Goal: Task Accomplishment & Management: Use online tool/utility

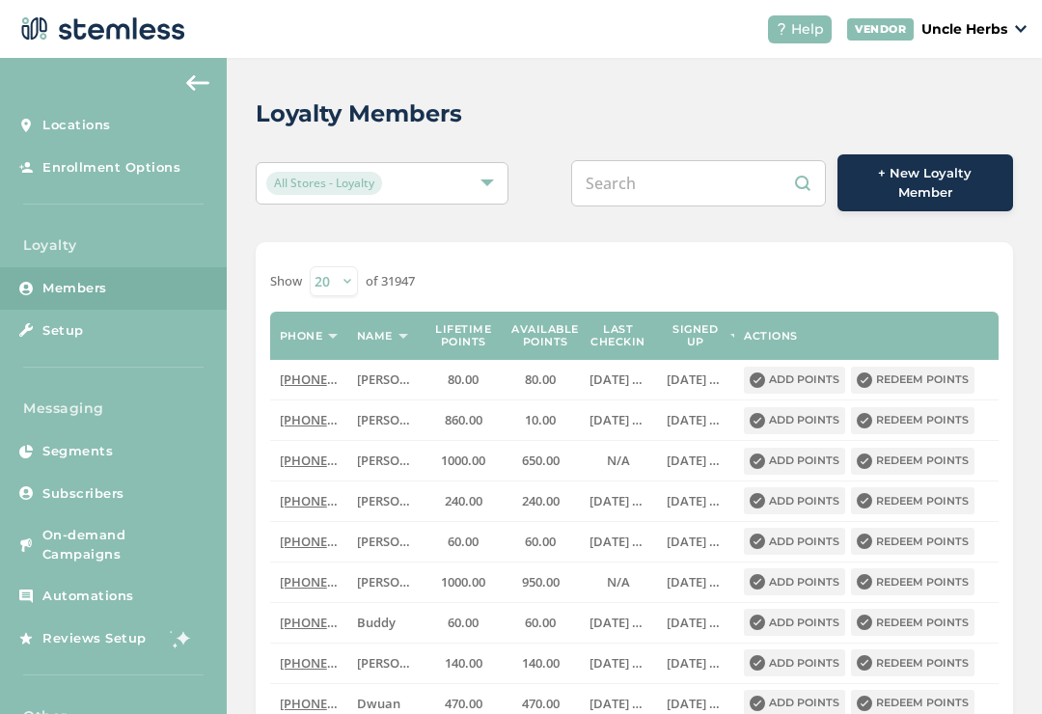
click at [685, 172] on input "text" at bounding box center [698, 183] width 255 height 46
click at [694, 183] on input "text" at bounding box center [698, 183] width 255 height 46
click at [691, 175] on input "text" at bounding box center [698, 183] width 255 height 46
paste input "8876927"
type input "9078876927"
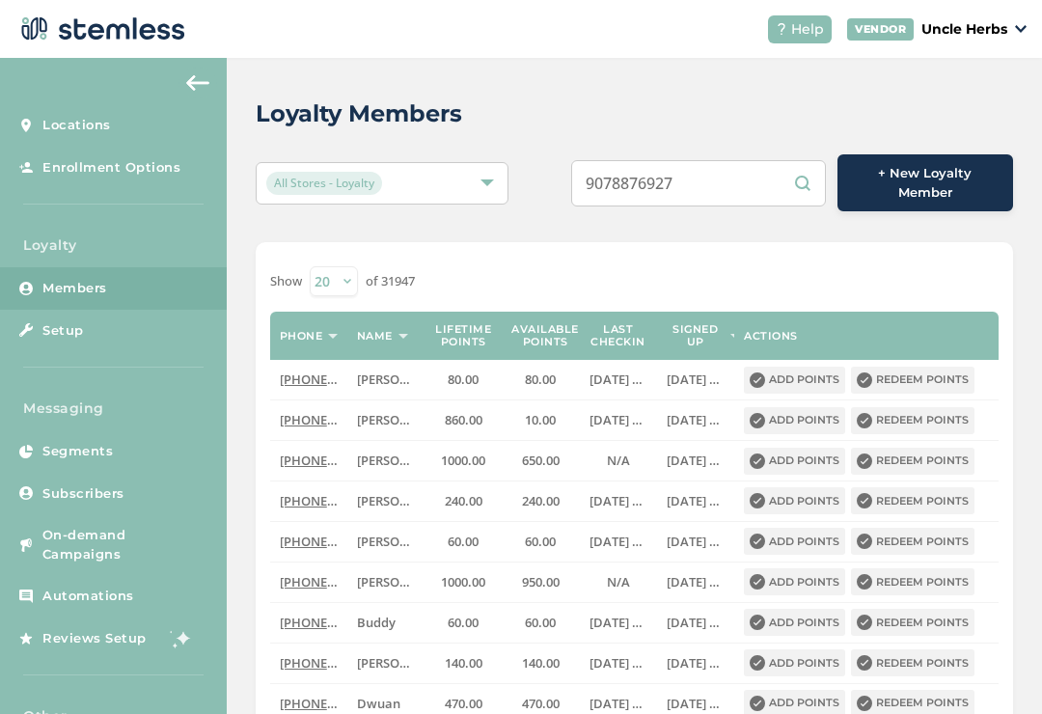
click at [701, 100] on div "Loyalty Members" at bounding box center [627, 113] width 742 height 35
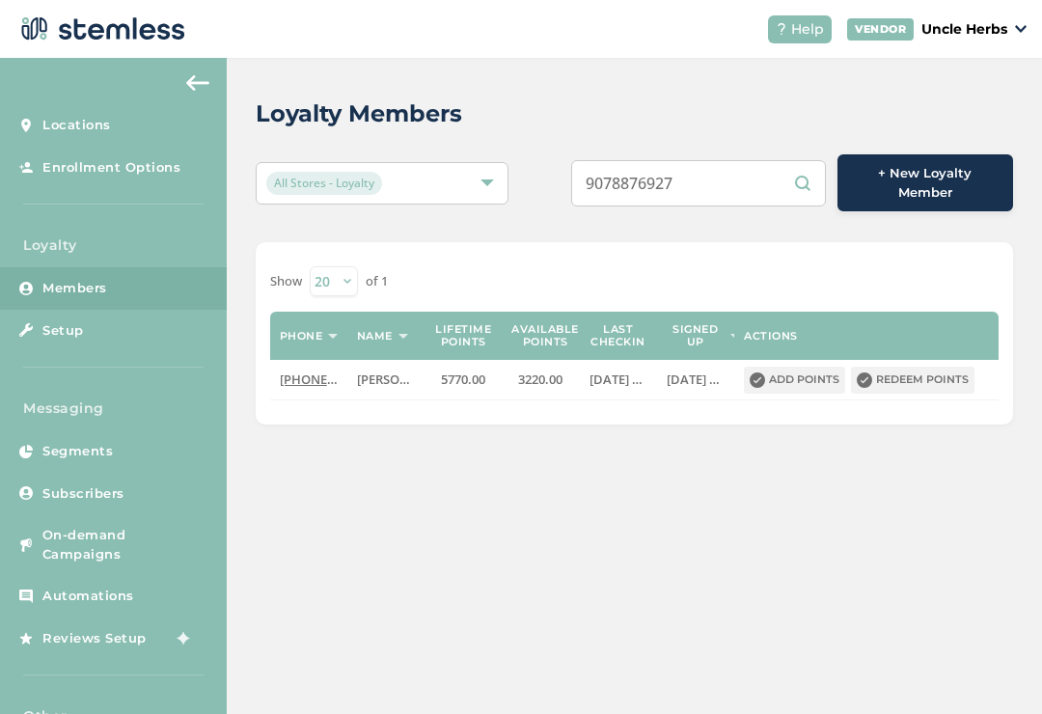
click at [894, 380] on button "Redeem points" at bounding box center [912, 379] width 123 height 27
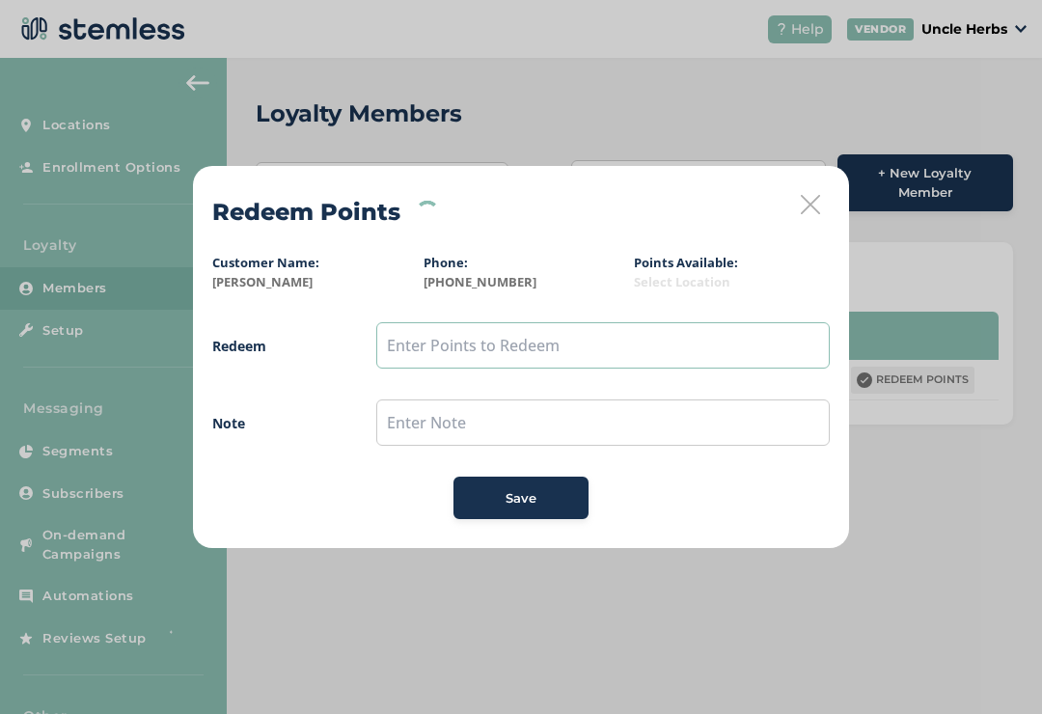
click at [634, 360] on input "text" at bounding box center [602, 345] width 453 height 46
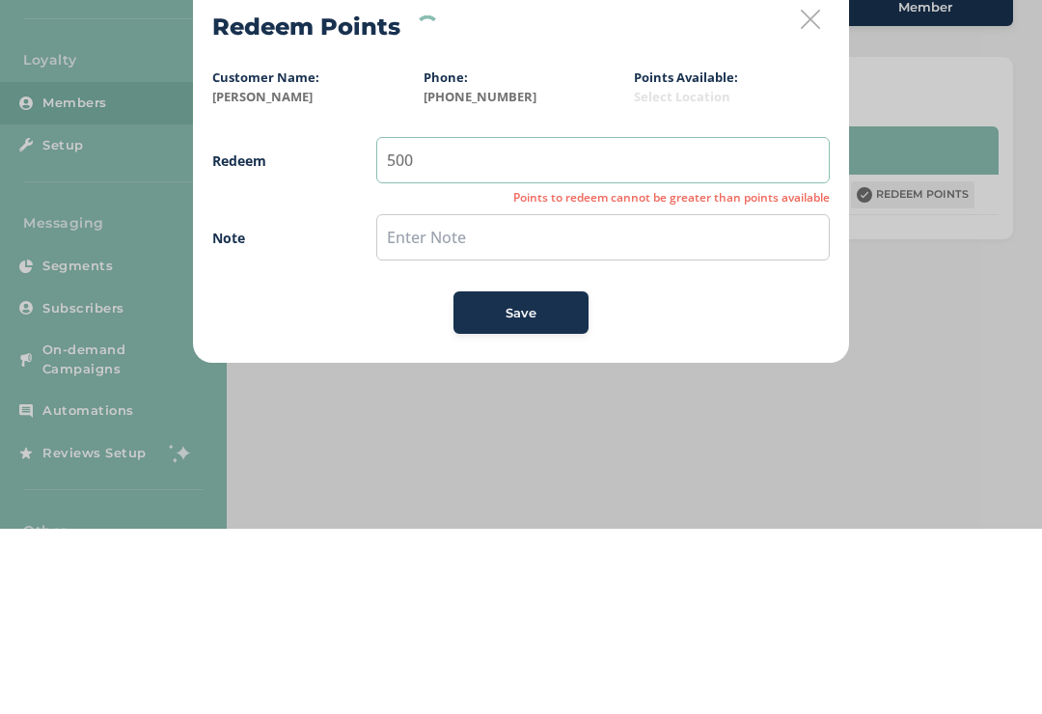
type input "500"
click at [637, 322] on span "Redeem 500 Points to redeem cannot be greater than points available Note Save" at bounding box center [520, 420] width 617 height 197
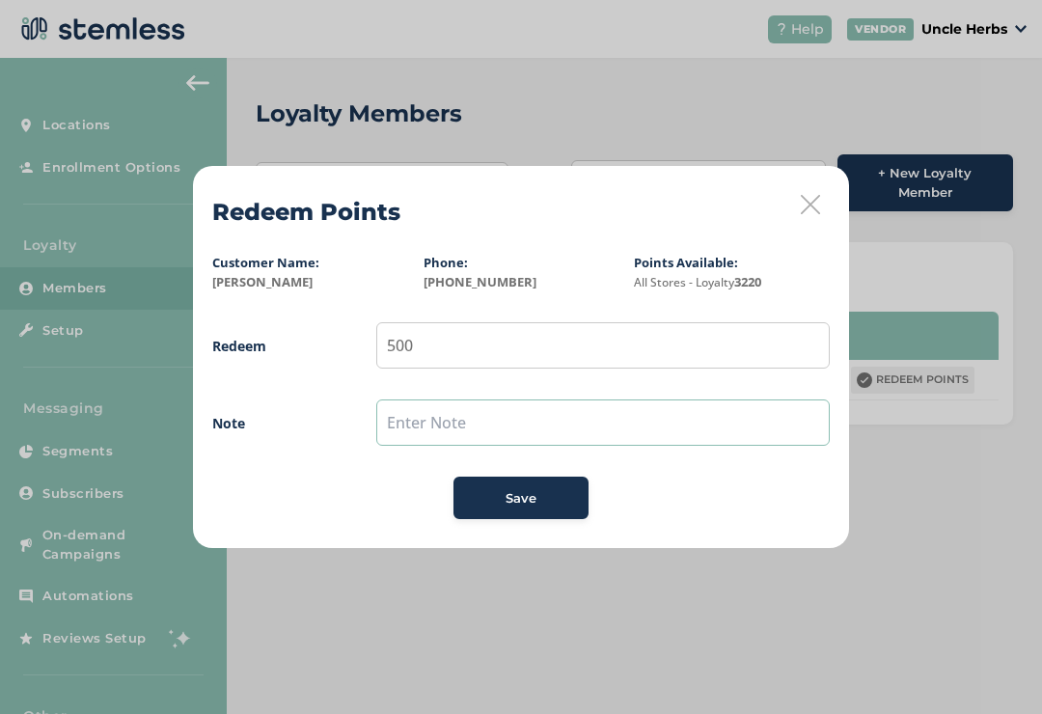
click at [624, 440] on input "text" at bounding box center [602, 422] width 453 height 46
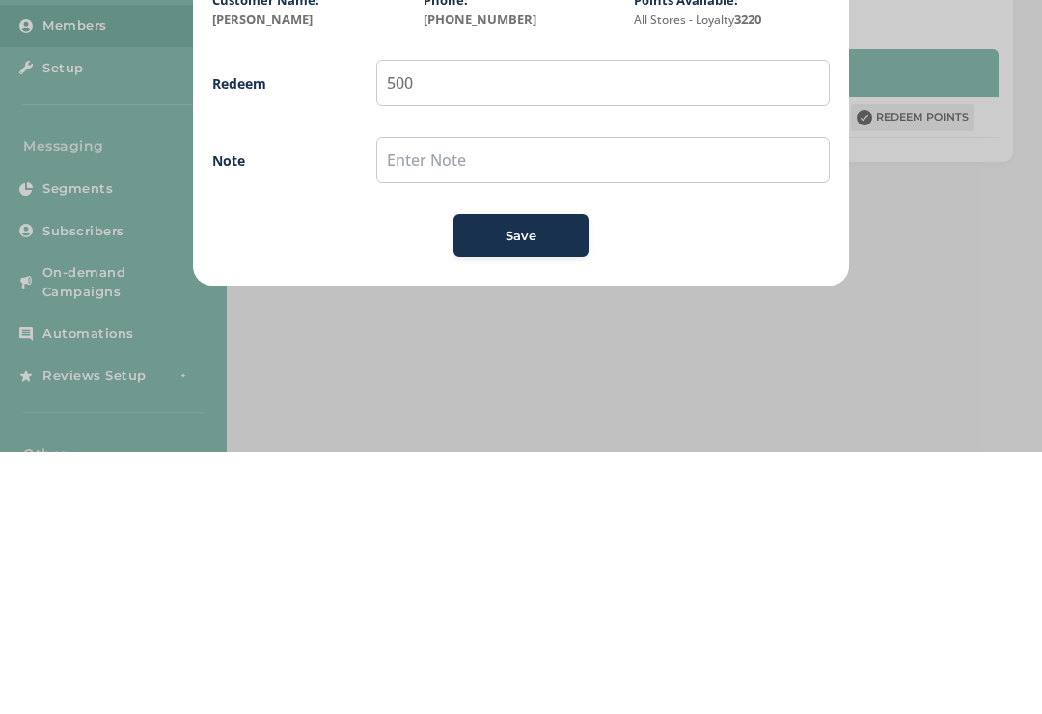
click at [542, 489] on div "Save" at bounding box center [521, 498] width 104 height 19
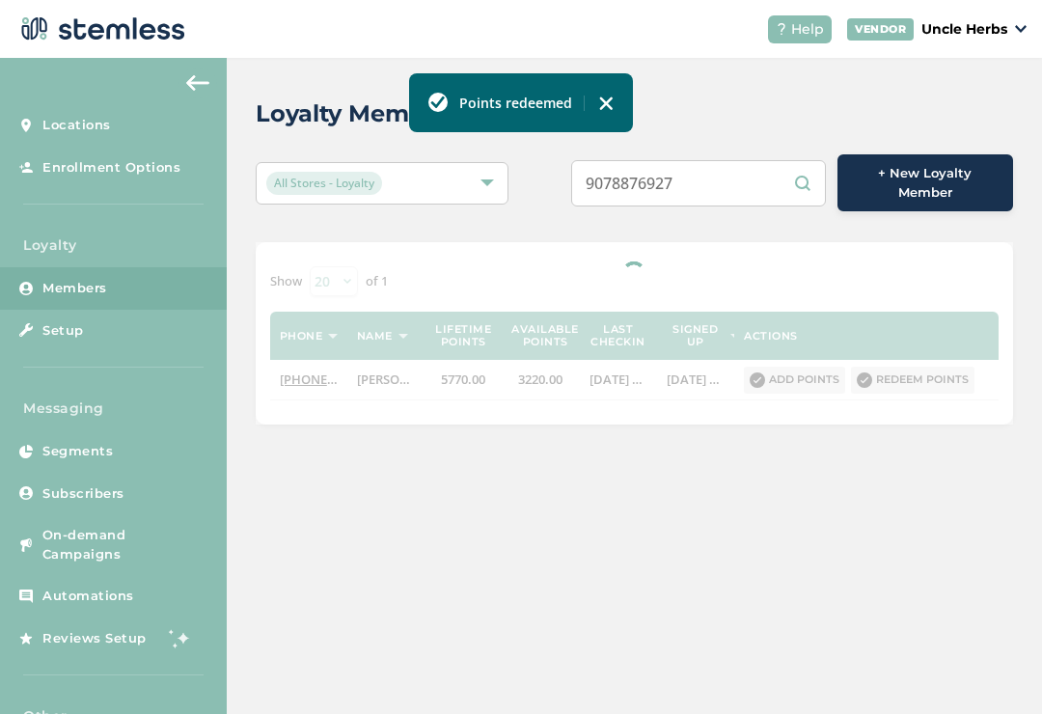
click at [739, 176] on input "9078876927" at bounding box center [698, 183] width 255 height 46
click at [755, 171] on input "9078876927" at bounding box center [698, 183] width 255 height 46
click at [756, 172] on input "9078876927" at bounding box center [698, 183] width 255 height 46
paste input "512696963"
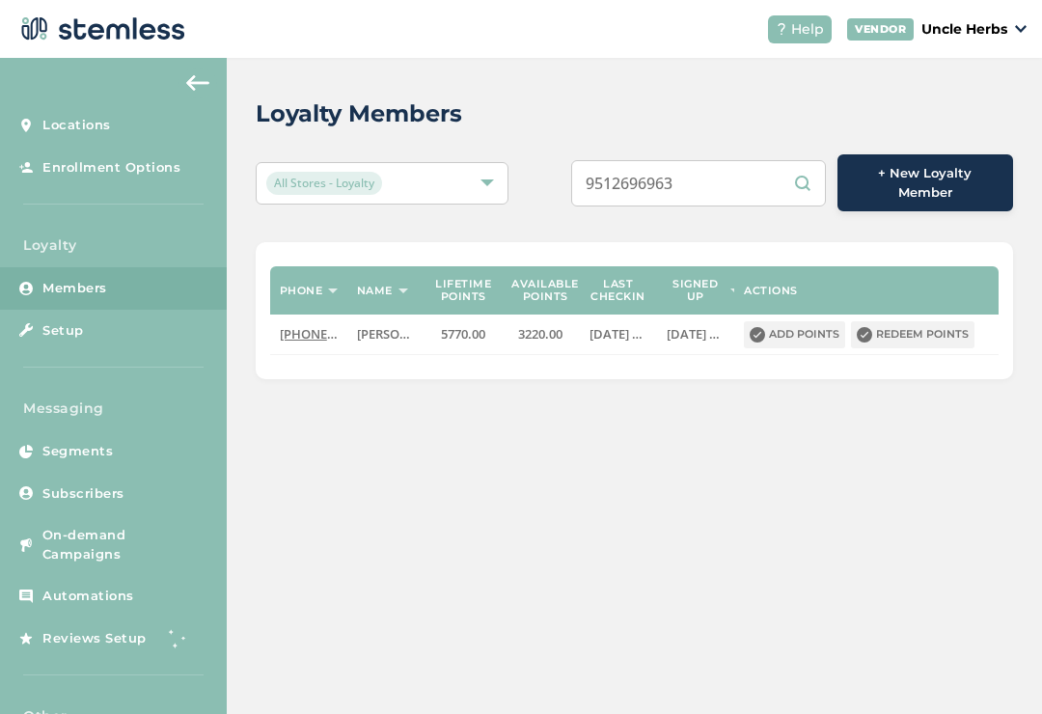
click at [745, 174] on input "9512696963" at bounding box center [698, 183] width 255 height 46
click at [742, 176] on input "9512696963" at bounding box center [698, 183] width 255 height 46
click at [633, 163] on input "9512696963" at bounding box center [698, 183] width 255 height 46
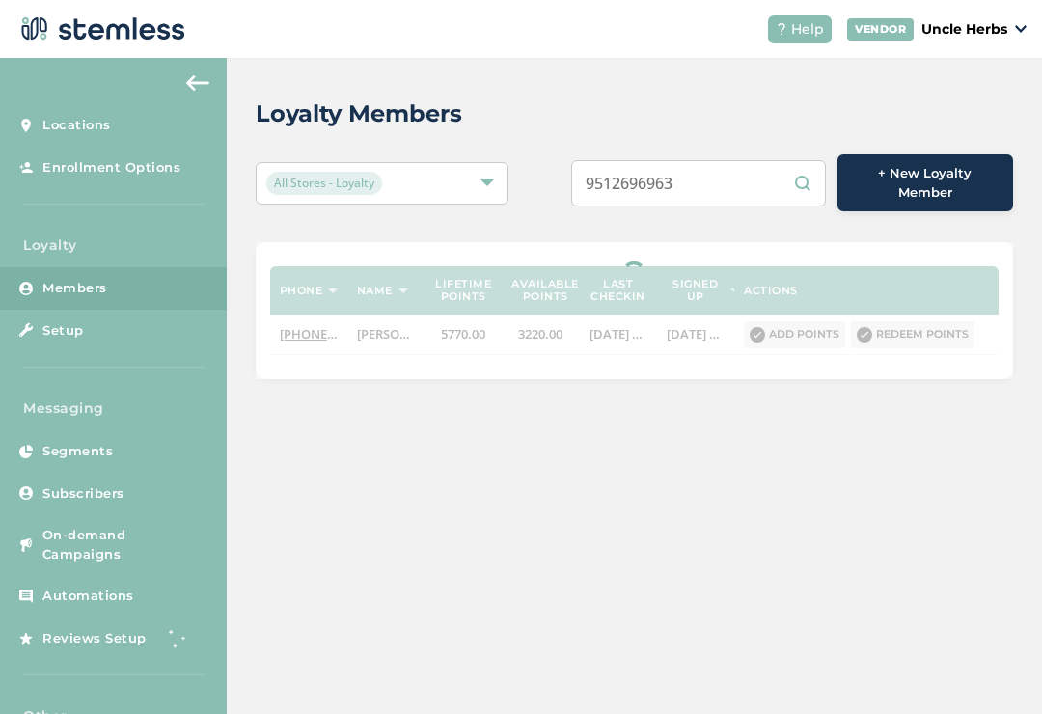
click at [714, 115] on div "Loyalty Members" at bounding box center [627, 113] width 742 height 35
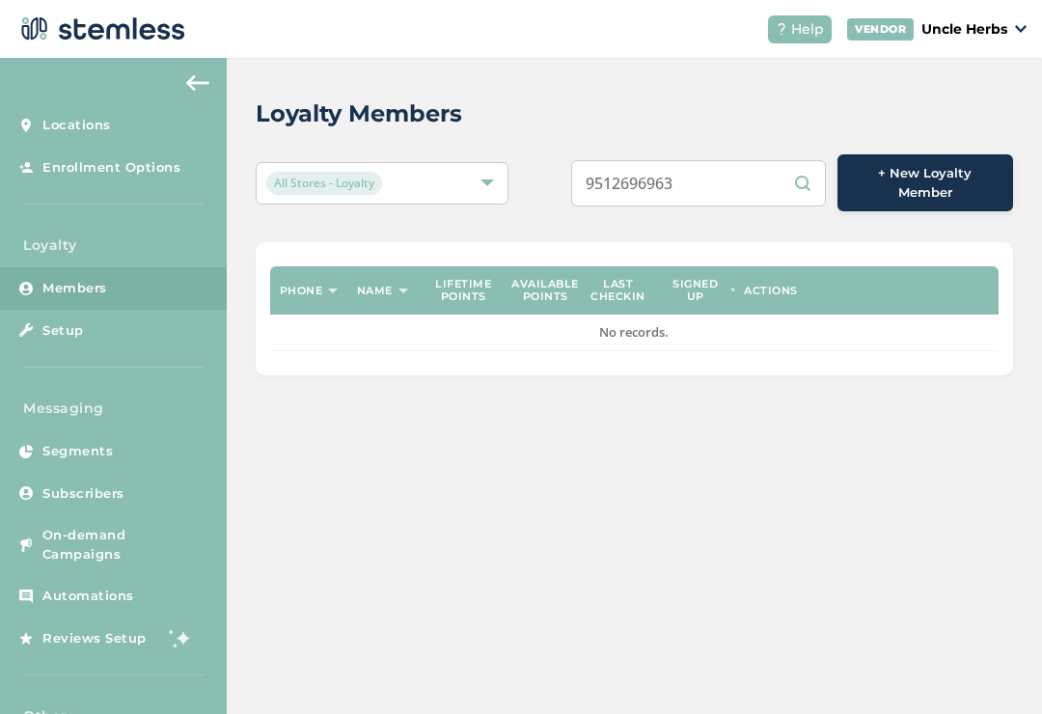
click at [726, 190] on input "9512696963" at bounding box center [698, 183] width 255 height 46
click at [561, 115] on div "Loyalty Members" at bounding box center [627, 113] width 742 height 35
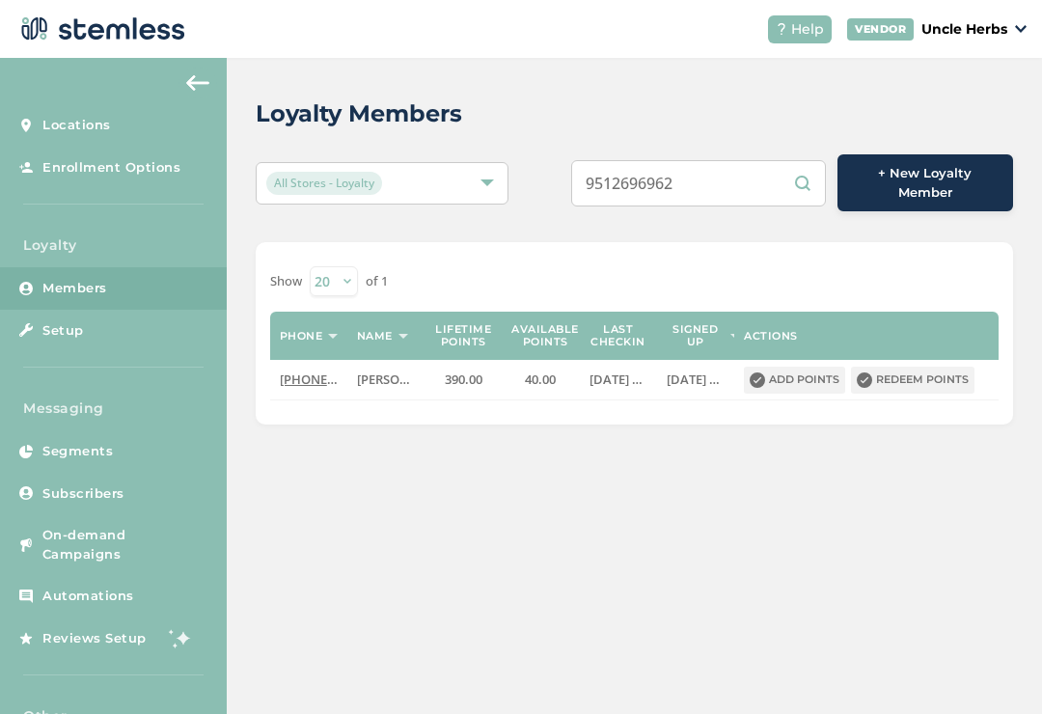
click at [739, 162] on input "9512696962" at bounding box center [698, 183] width 255 height 46
click at [744, 198] on input "9512696962" at bounding box center [698, 183] width 255 height 46
click at [761, 178] on input "9512696962" at bounding box center [698, 183] width 255 height 46
click at [747, 176] on input "9512696962" at bounding box center [698, 183] width 255 height 46
paste input "(907) 250-7861"
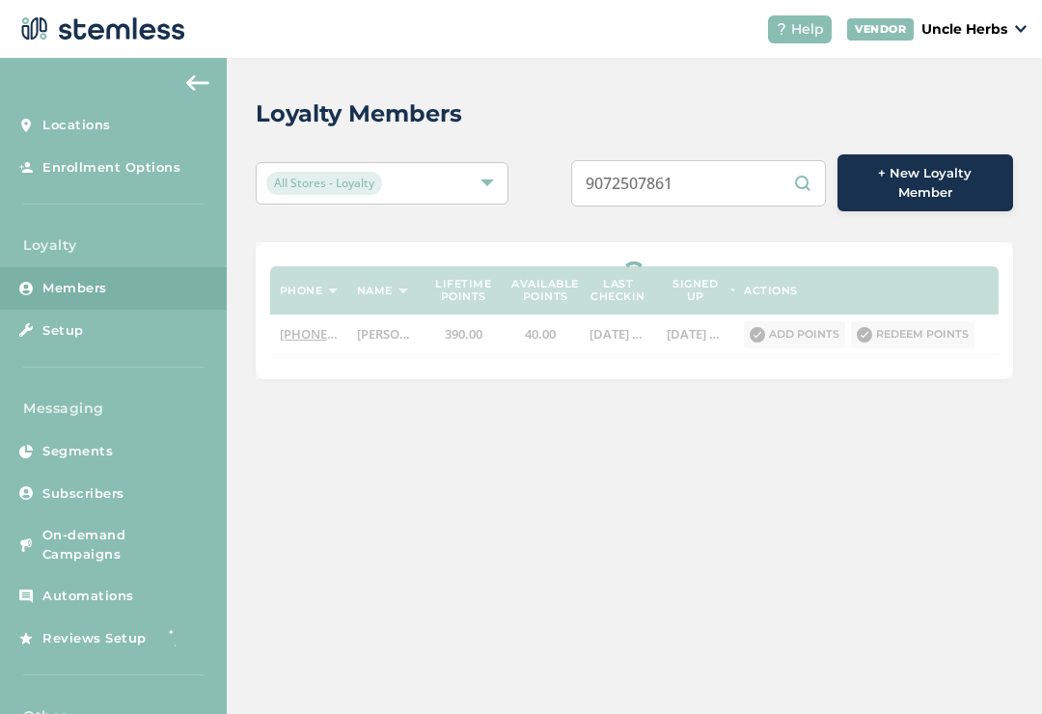
click at [748, 88] on div "Loyalty Members All Stores - Loyalty 9072507861 + New Loyalty Member Phone Name…" at bounding box center [634, 238] width 815 height 360
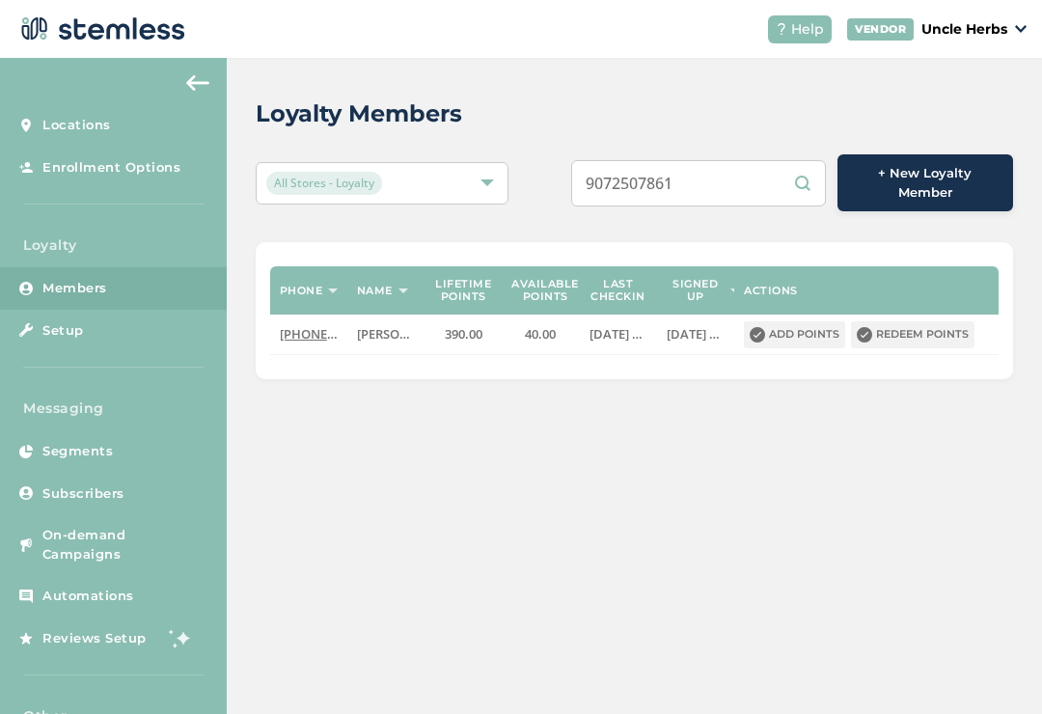
click at [739, 161] on input "9072507861" at bounding box center [698, 183] width 255 height 46
click at [743, 160] on input "9072507861" at bounding box center [698, 183] width 255 height 46
click at [721, 183] on input "9072507861" at bounding box center [698, 183] width 255 height 46
click at [606, 126] on div "Loyalty Members" at bounding box center [627, 113] width 742 height 35
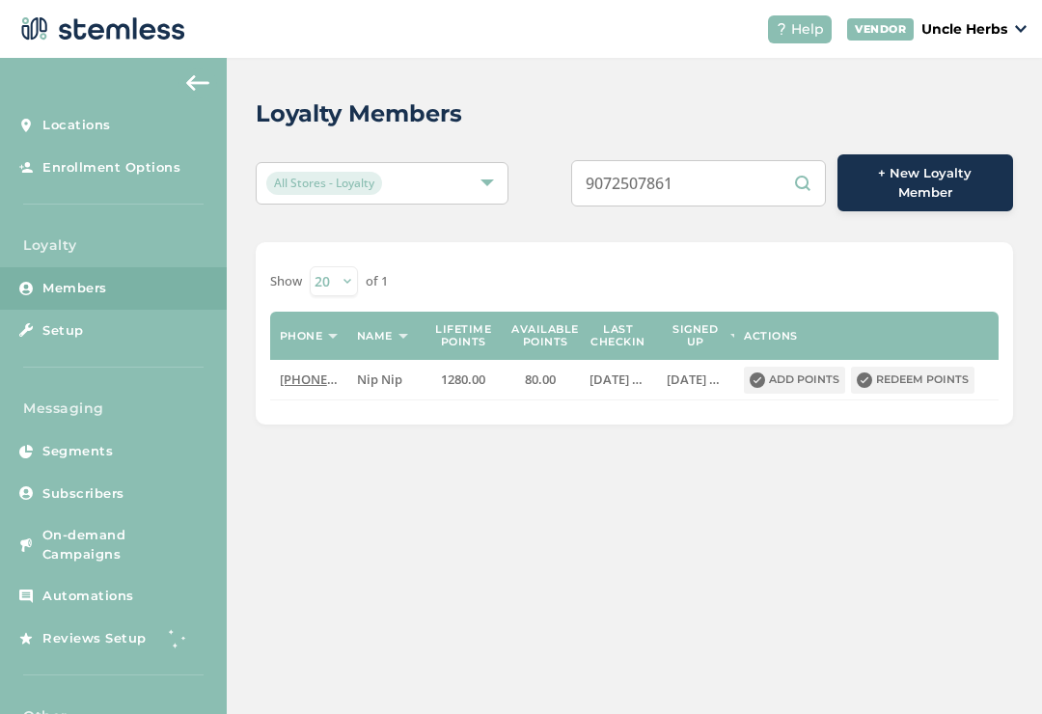
click at [735, 200] on input "9072507861" at bounding box center [698, 183] width 255 height 46
click at [748, 188] on input "9072507861" at bounding box center [698, 183] width 255 height 46
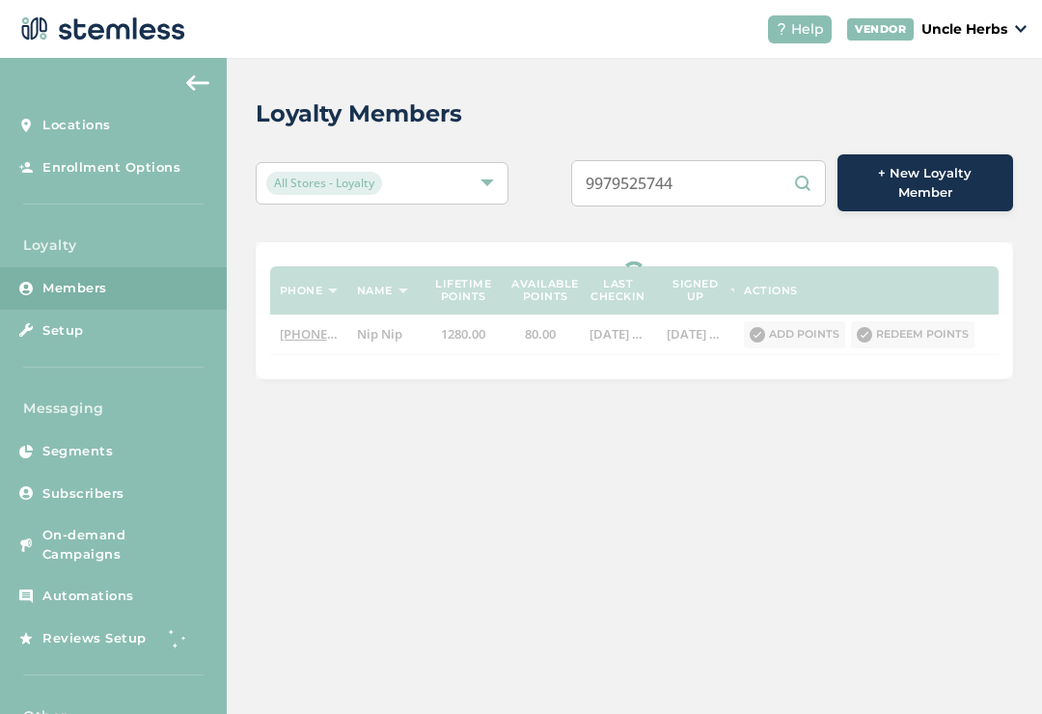
click at [583, 127] on div "Loyalty Members" at bounding box center [627, 113] width 742 height 35
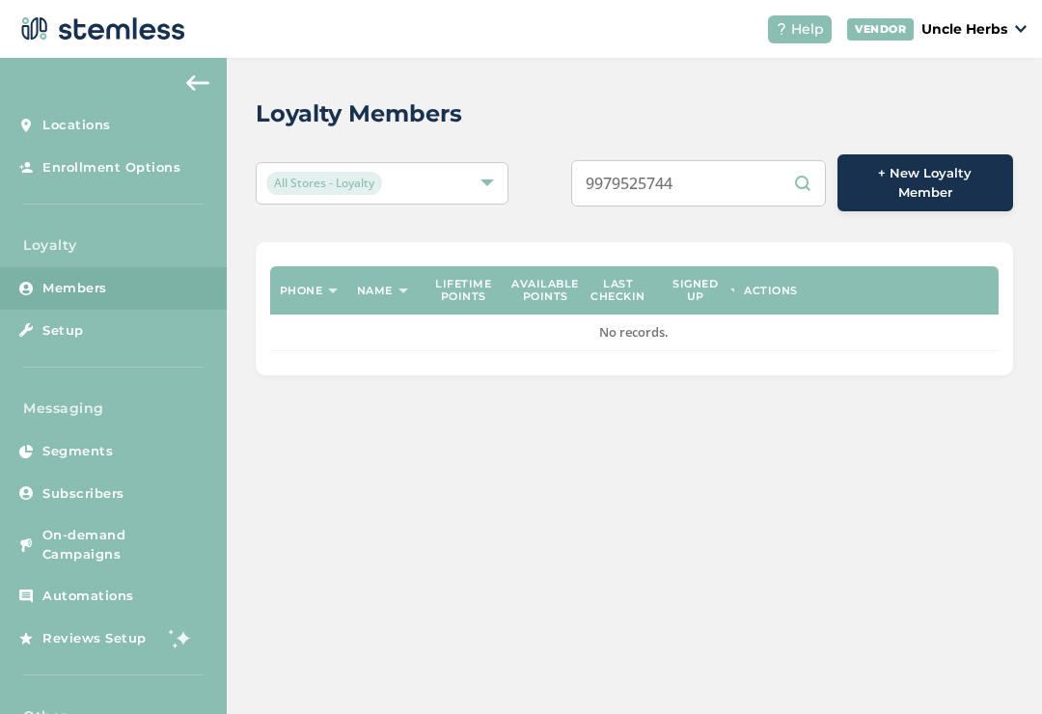
click at [741, 199] on input "9979525744" at bounding box center [698, 183] width 255 height 46
type input "9979525744"
click at [630, 160] on input "9979525744" at bounding box center [698, 183] width 255 height 46
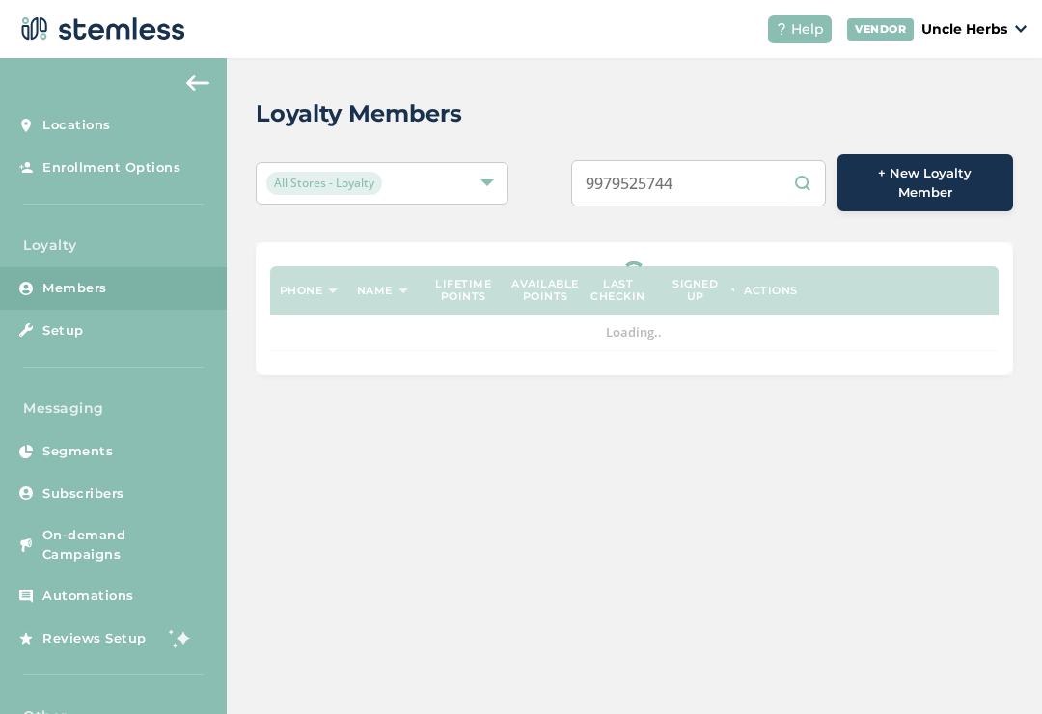
click at [733, 188] on input "9979525744" at bounding box center [698, 183] width 255 height 46
click at [735, 181] on input "9979525744" at bounding box center [698, 183] width 255 height 46
click at [736, 189] on input "9979525744" at bounding box center [698, 183] width 255 height 46
click at [569, 101] on div "Loyalty Members" at bounding box center [627, 113] width 742 height 35
click at [722, 160] on input "text" at bounding box center [698, 183] width 255 height 46
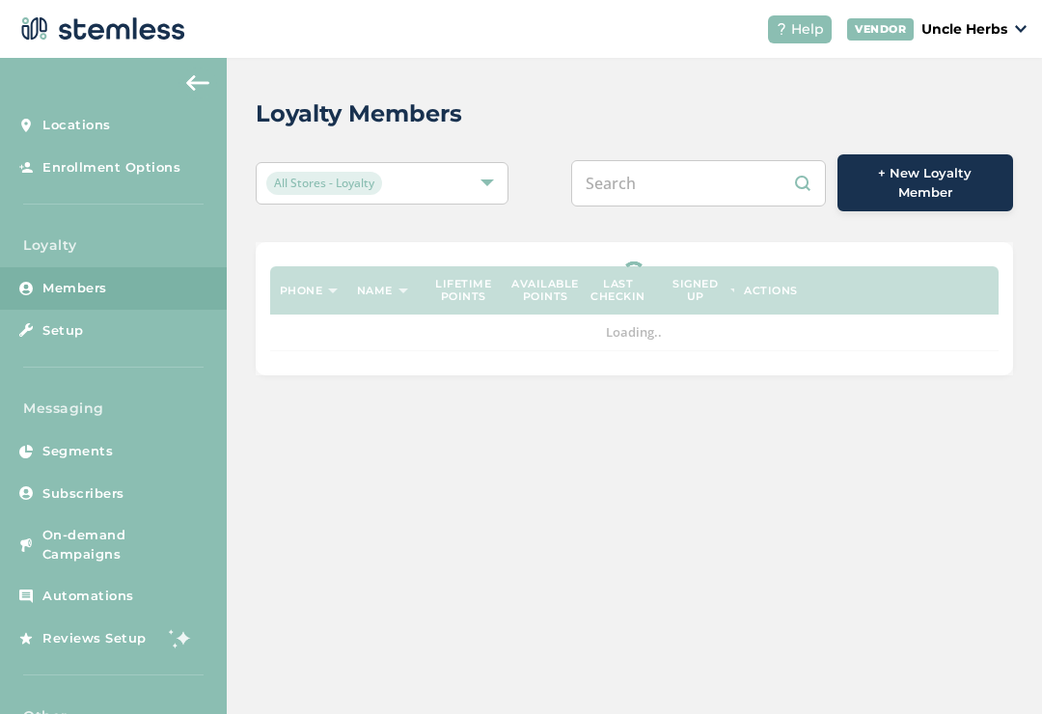
click at [745, 169] on input "text" at bounding box center [698, 183] width 255 height 46
click at [735, 167] on input "text" at bounding box center [698, 183] width 255 height 46
click at [585, 113] on div "Loyalty Members" at bounding box center [627, 113] width 742 height 35
click at [636, 166] on input "text" at bounding box center [698, 183] width 255 height 46
click at [636, 172] on input "text" at bounding box center [698, 183] width 255 height 46
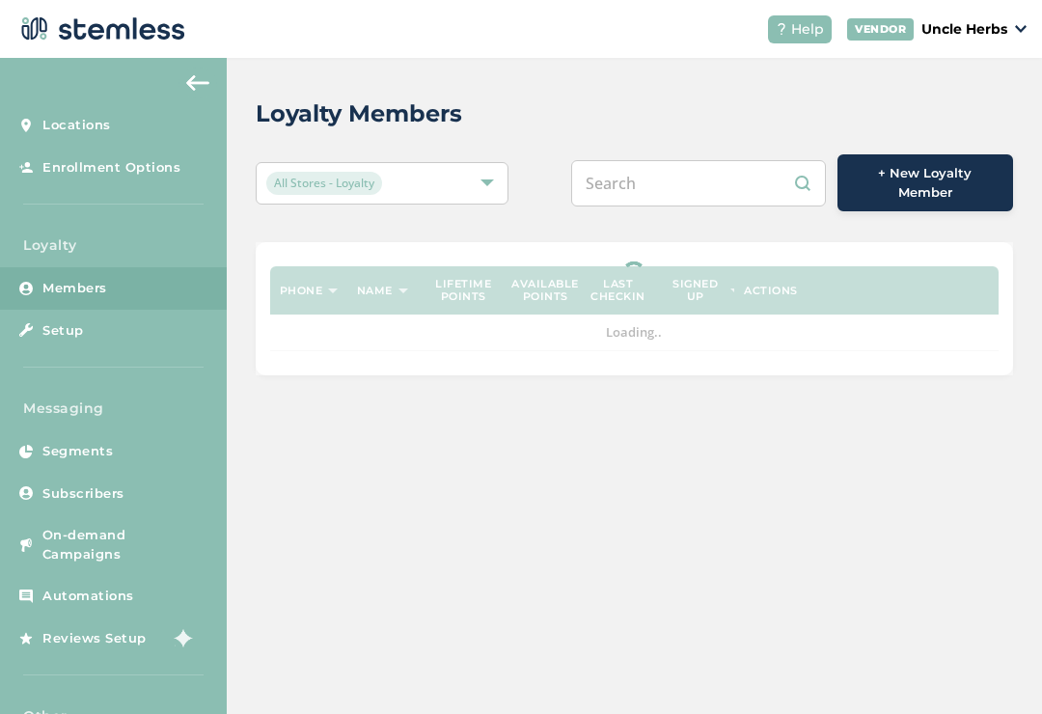
paste input "9079525744"
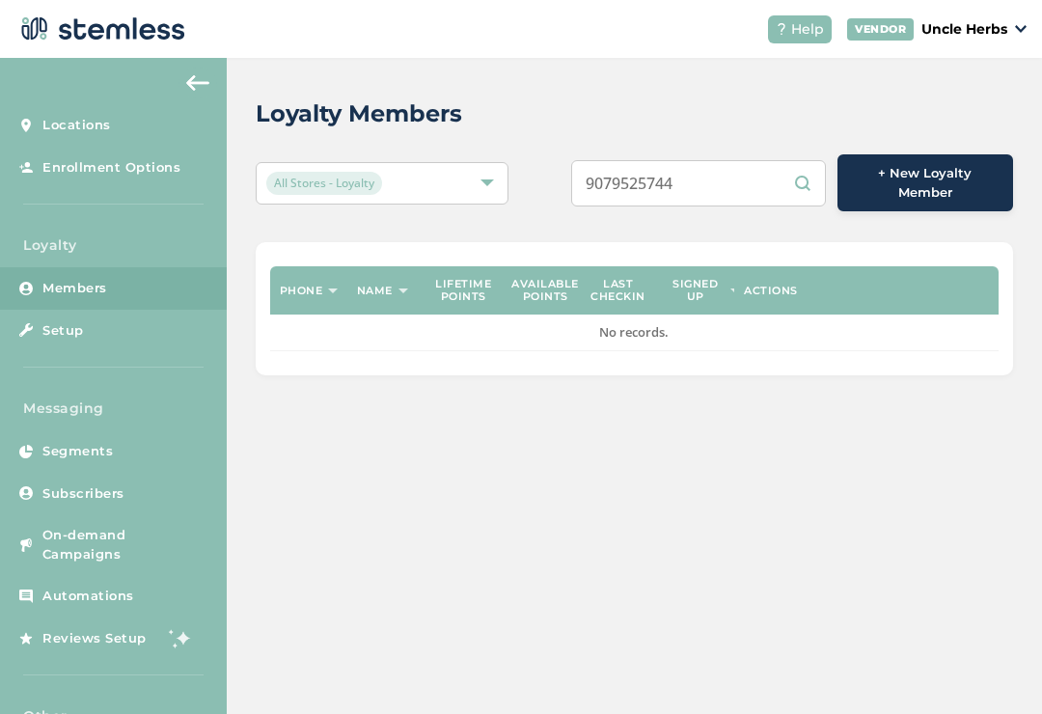
click at [570, 137] on div "Loyalty Members All Stores - Loyalty 9079525744 + New Loyalty Member Phone Name…" at bounding box center [634, 236] width 815 height 356
click at [754, 181] on input "9079525744" at bounding box center [698, 183] width 255 height 46
type input "9079525744"
click at [629, 112] on div "Loyalty Members" at bounding box center [627, 113] width 742 height 35
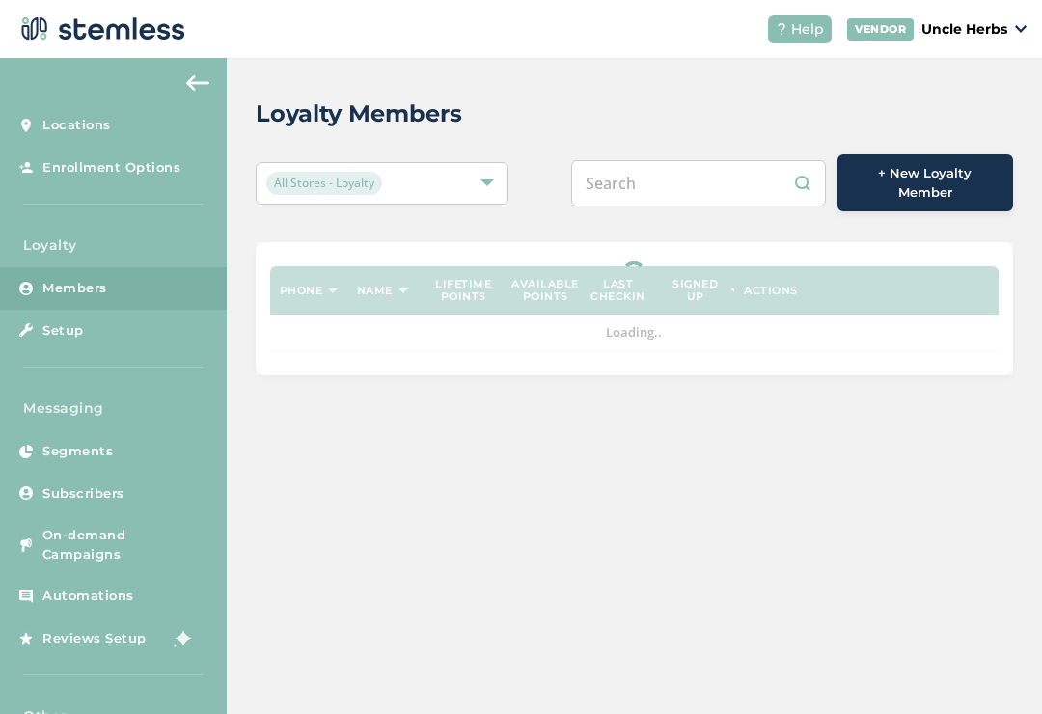
click at [710, 167] on input "text" at bounding box center [698, 183] width 255 height 46
click at [728, 169] on input "text" at bounding box center [698, 183] width 255 height 46
paste input "9072500775"
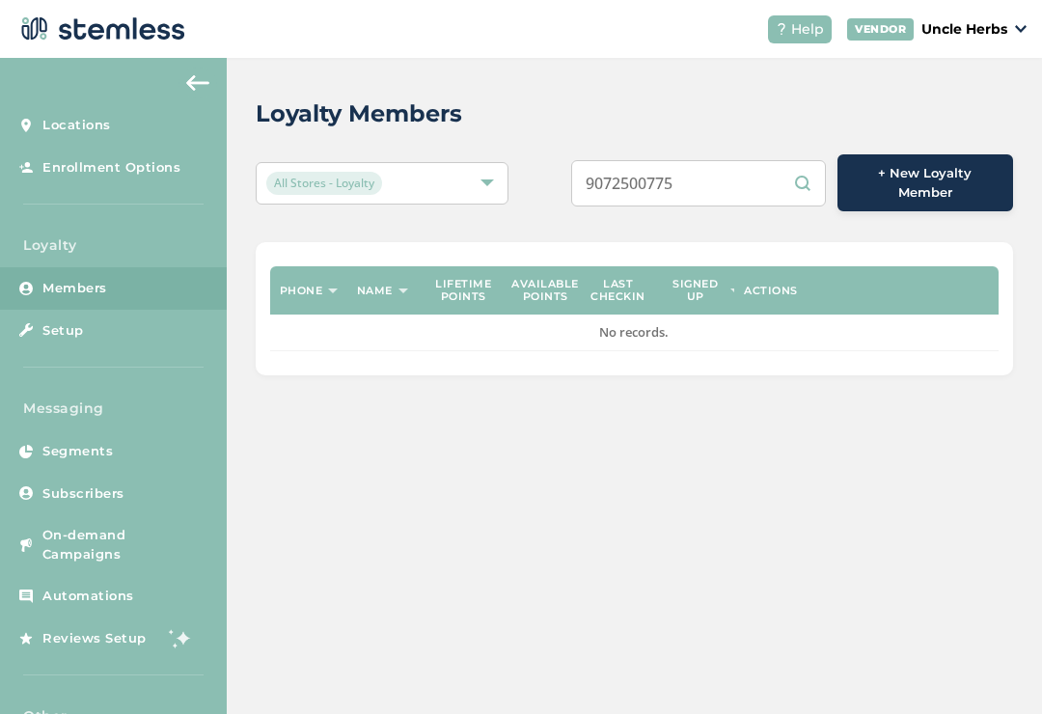
click at [748, 162] on input "9072500775" at bounding box center [698, 183] width 255 height 46
click at [727, 169] on input "9072500775" at bounding box center [698, 183] width 255 height 46
type input "9072500775"
click at [562, 156] on div "All Stores - Loyalty 9072500775 + New Loyalty Member" at bounding box center [634, 182] width 757 height 57
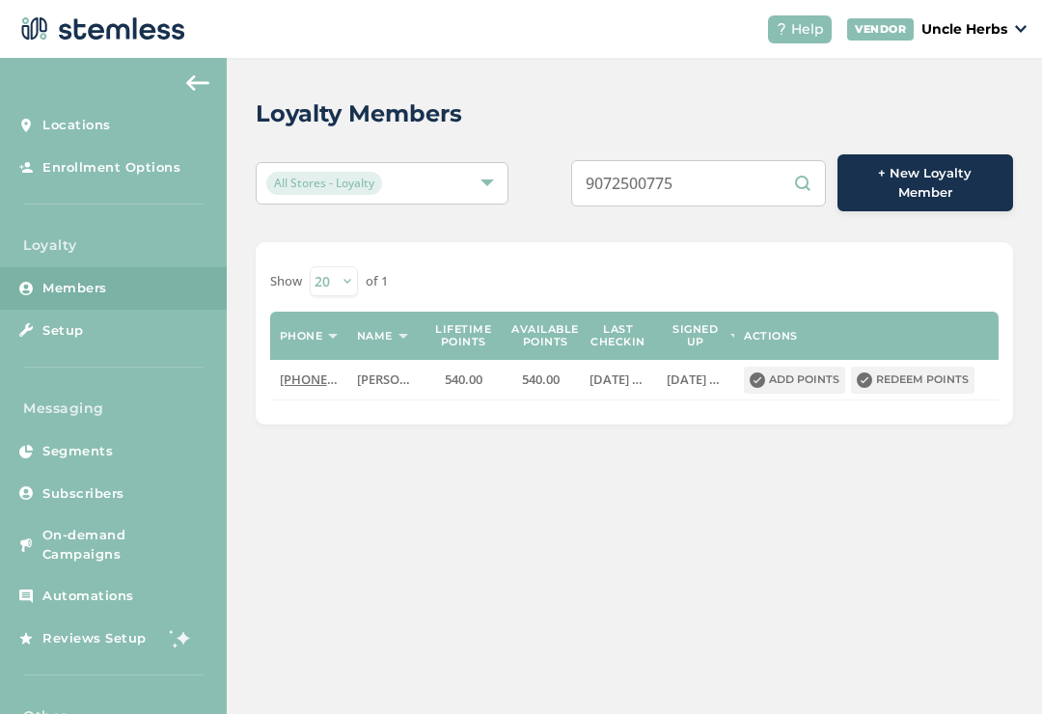
click at [907, 379] on button "Redeem points" at bounding box center [912, 379] width 123 height 27
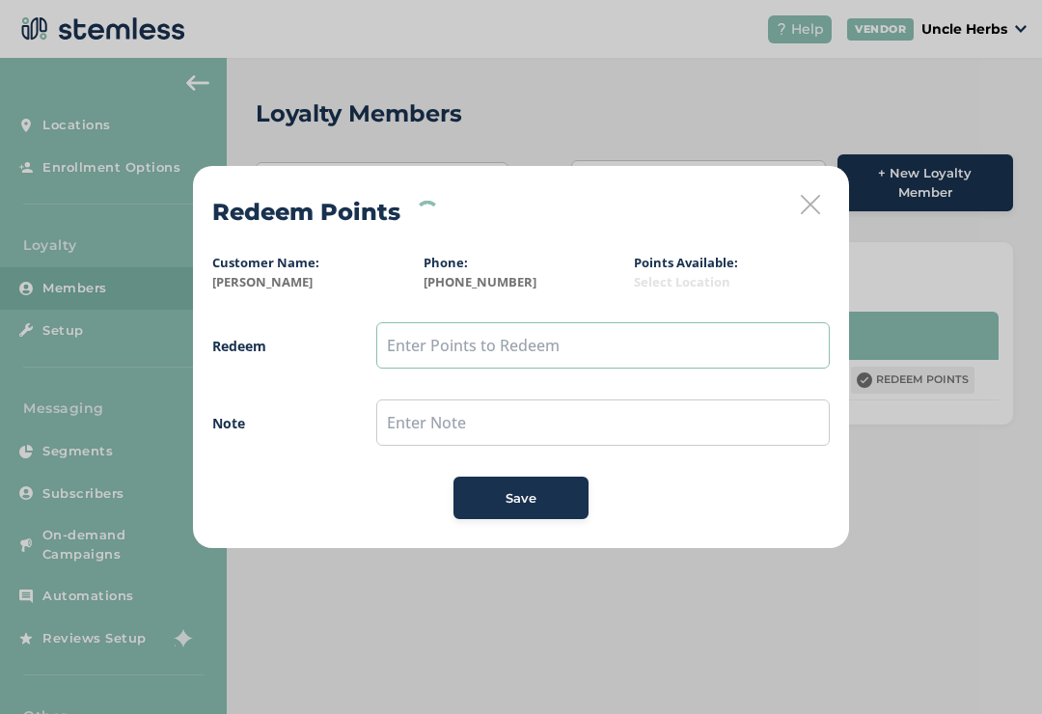
click at [691, 335] on input "text" at bounding box center [602, 345] width 453 height 46
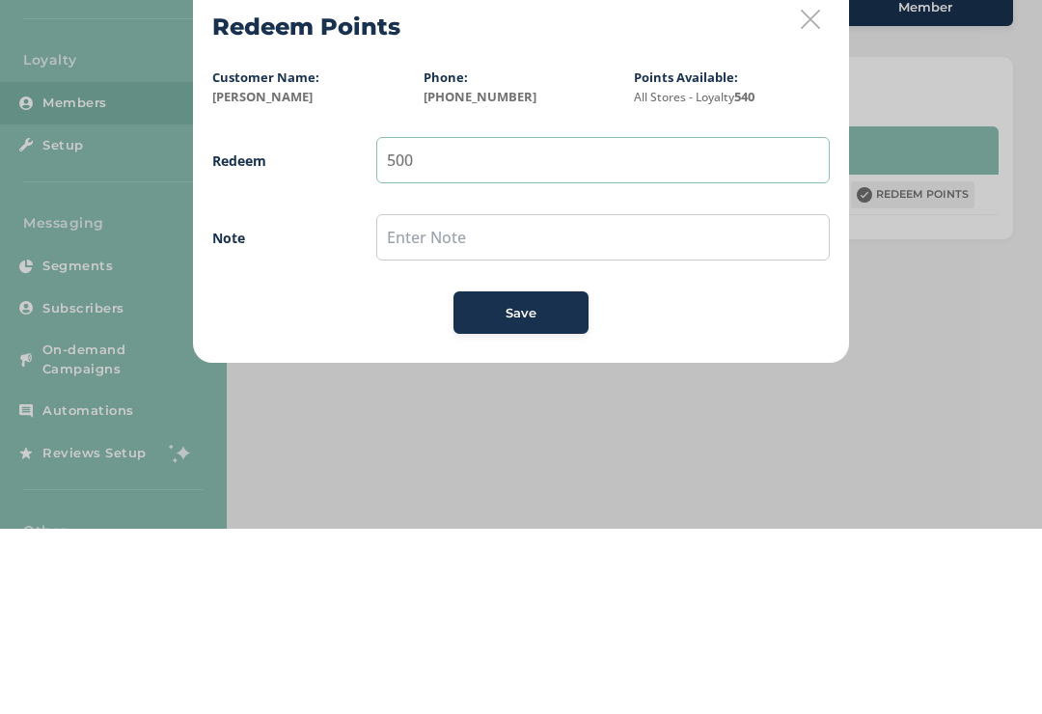
type input "500"
click at [622, 399] on input "text" at bounding box center [602, 422] width 453 height 46
type input "Hoodie"
click at [514, 476] on button "Save" at bounding box center [520, 497] width 135 height 42
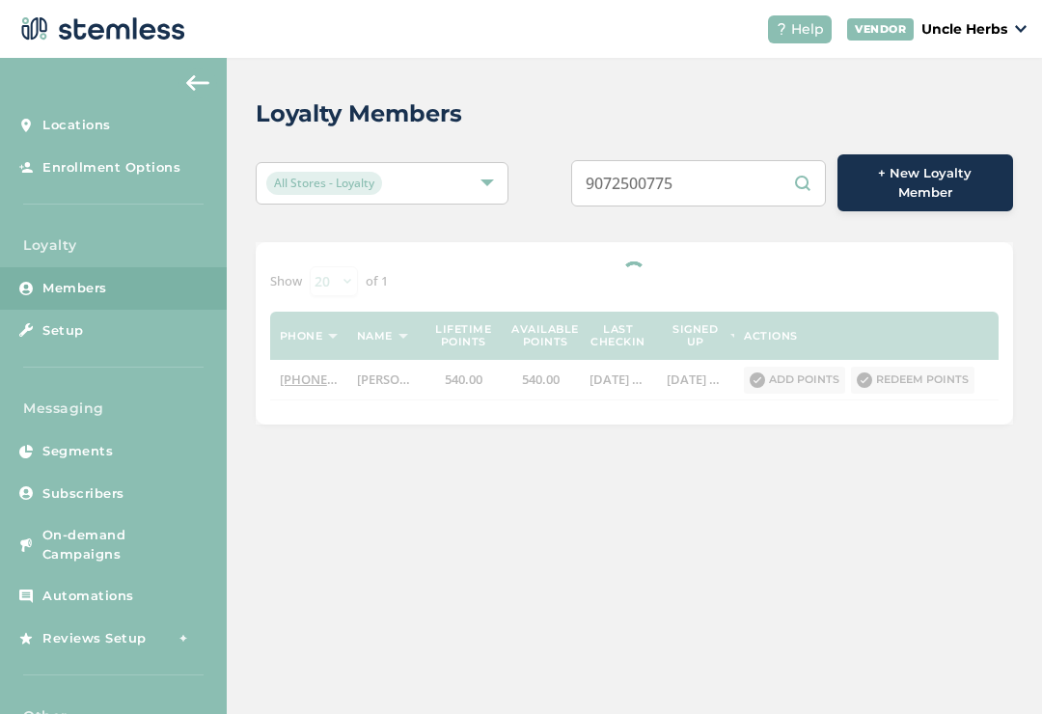
click at [720, 187] on input "9072500775" at bounding box center [698, 183] width 255 height 46
click at [745, 188] on input "9072500775" at bounding box center [698, 183] width 255 height 46
click at [735, 184] on input "9072500775" at bounding box center [698, 183] width 255 height 46
paste input "716903822"
click at [705, 97] on div "Loyalty Members" at bounding box center [627, 113] width 742 height 35
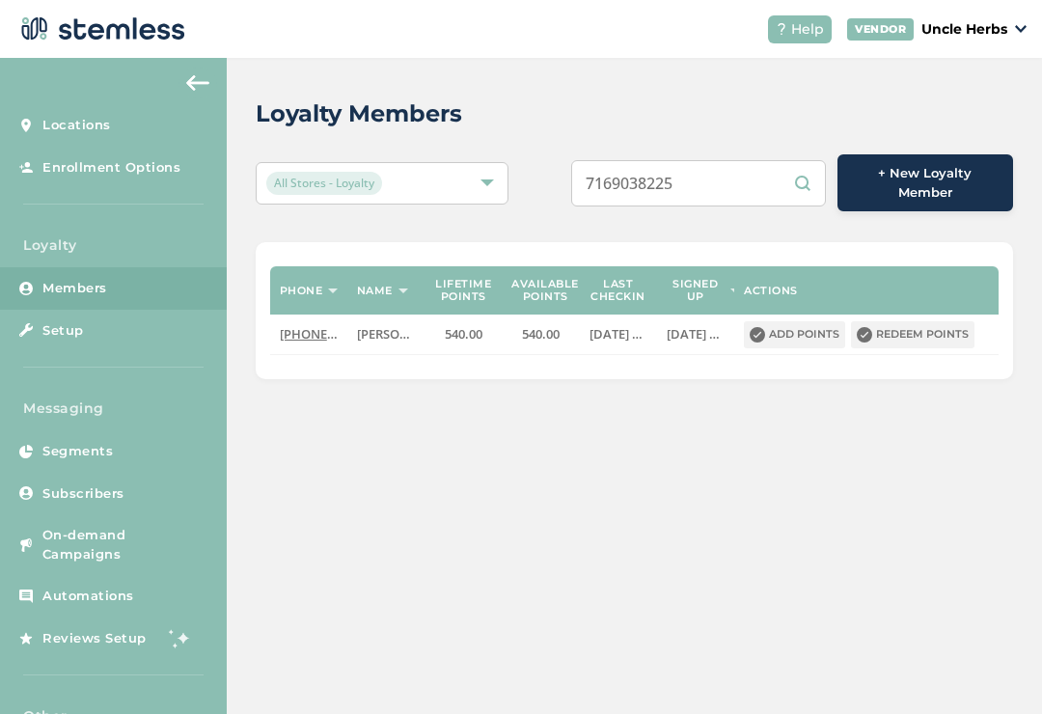
click at [718, 189] on input "7169038225" at bounding box center [698, 183] width 255 height 46
type input "7169038225"
click at [718, 101] on div "Loyalty Members" at bounding box center [627, 113] width 742 height 35
